Goal: Ask a question

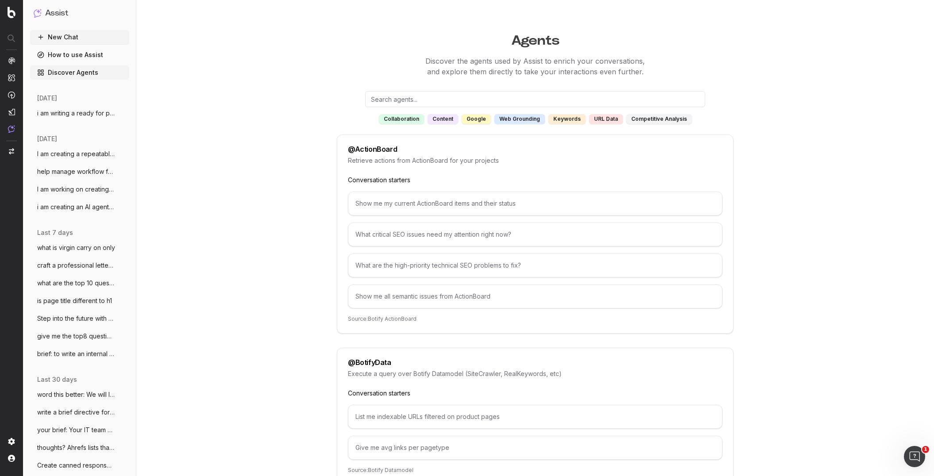
click at [55, 37] on button "New Chat" at bounding box center [79, 37] width 99 height 14
click at [54, 38] on button "New Chat" at bounding box center [79, 37] width 99 height 14
click at [55, 36] on button "New Chat" at bounding box center [79, 37] width 99 height 14
drag, startPoint x: 55, startPoint y: 36, endPoint x: 39, endPoint y: 35, distance: 15.5
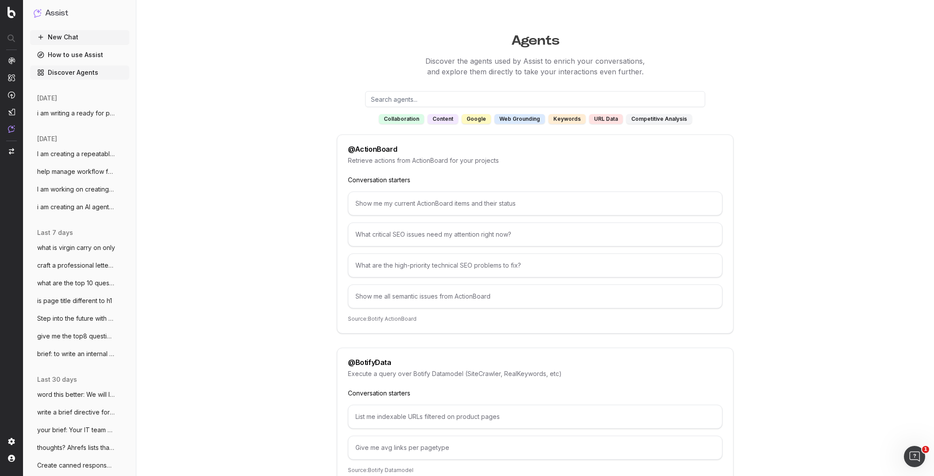
click at [52, 36] on button "New Chat" at bounding box center [79, 37] width 99 height 14
click at [69, 36] on p "For now, QuickSearch is disabled from Botify Assist" at bounding box center [98, 38] width 134 height 7
drag, startPoint x: 7, startPoint y: 39, endPoint x: 12, endPoint y: 90, distance: 51.1
click at [8, 43] on div at bounding box center [11, 39] width 22 height 16
click at [13, 127] on img at bounding box center [11, 129] width 7 height 8
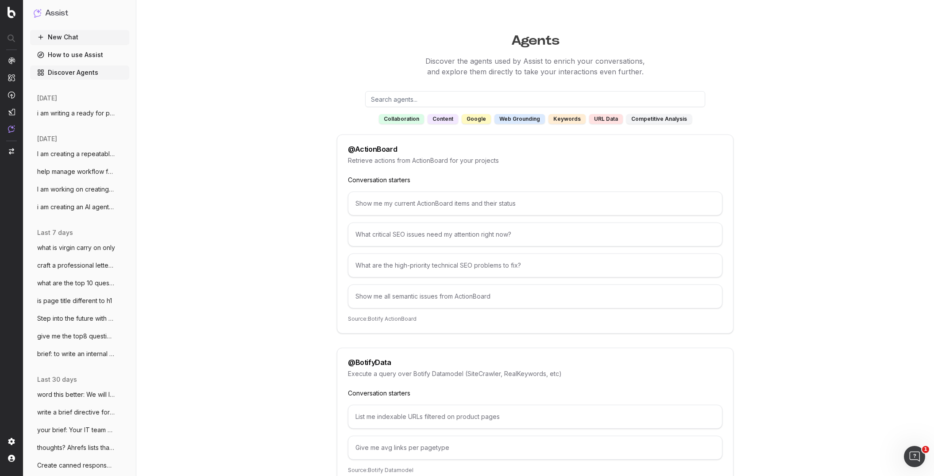
drag, startPoint x: 51, startPoint y: 38, endPoint x: 60, endPoint y: 21, distance: 19.0
click at [56, 27] on div "Assist New Chat How to use Assist Discover Agents [DATE] i am writing a ready f…" at bounding box center [79, 238] width 113 height 476
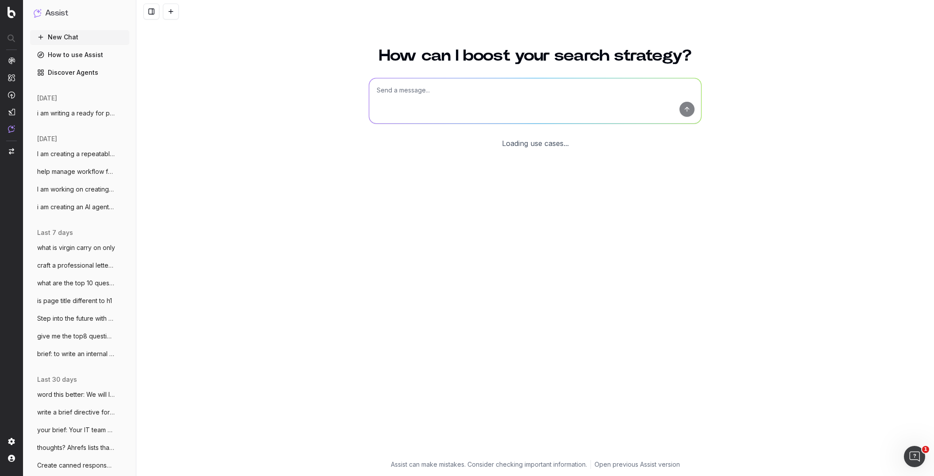
click at [401, 94] on textarea at bounding box center [535, 100] width 332 height 45
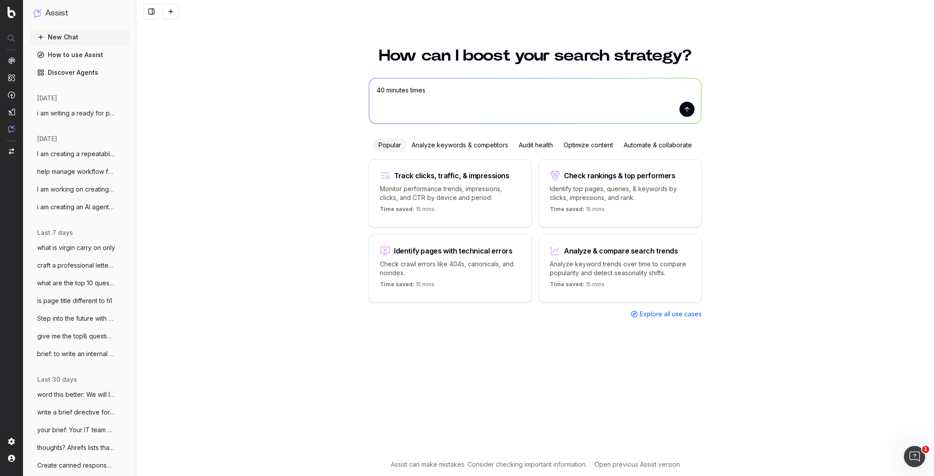
type textarea "40 minutes times 5"
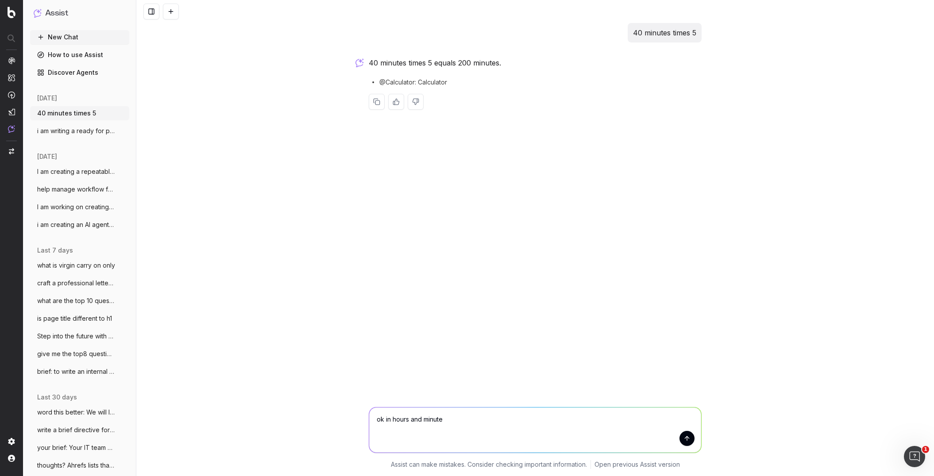
type textarea "ok in hours and minutes"
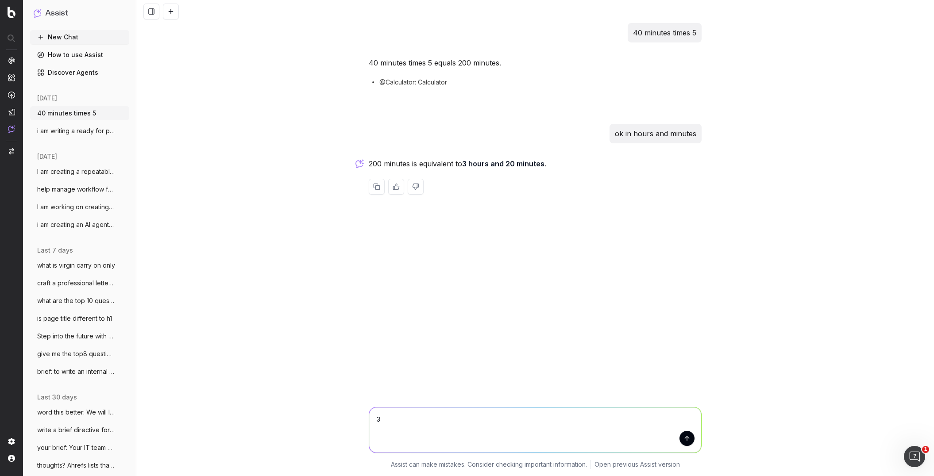
type textarea "35"
drag, startPoint x: 393, startPoint y: 420, endPoint x: 351, endPoint y: 413, distance: 42.6
click at [351, 413] on div "35 35 Assist can make mistakes. Consider checking important information. Open p…" at bounding box center [535, 437] width 798 height 80
